Goal: Navigation & Orientation: Find specific page/section

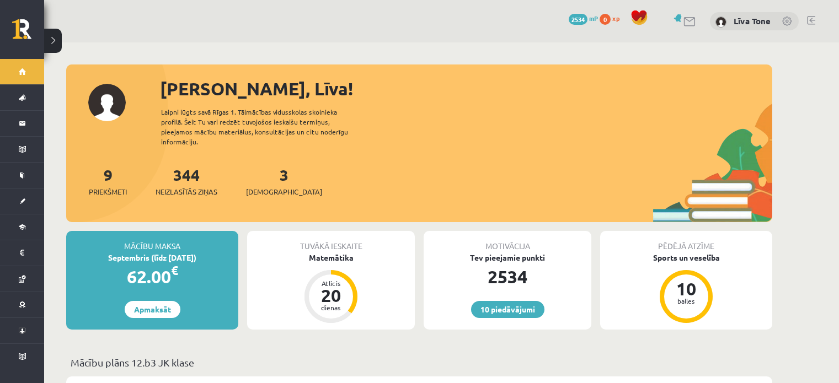
scroll to position [55, 0]
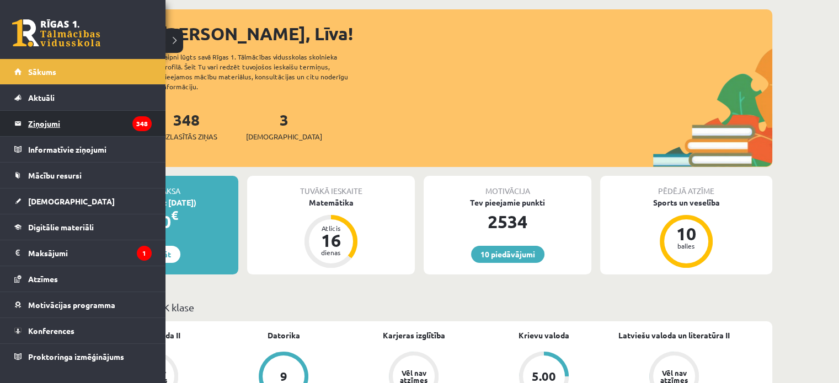
click at [98, 123] on legend "Ziņojumi 348" at bounding box center [90, 123] width 124 height 25
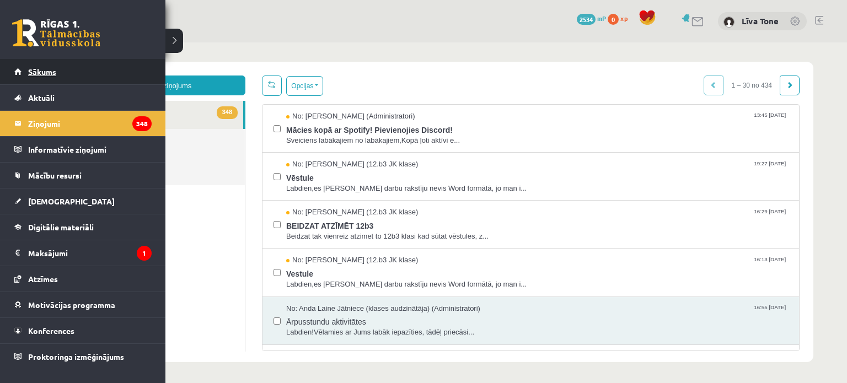
click at [37, 73] on span "Sākums" at bounding box center [42, 72] width 28 height 10
